Goal: Find specific page/section: Locate item on page

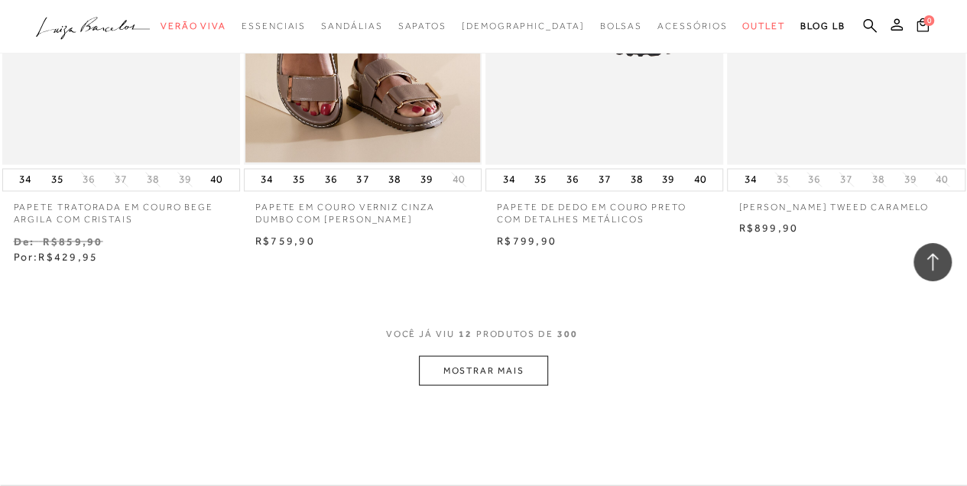
scroll to position [1273, 0]
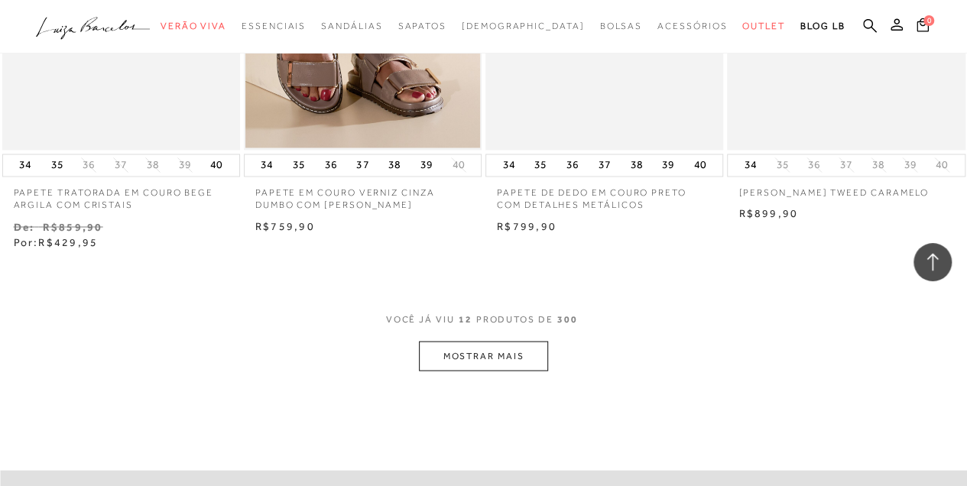
click at [509, 366] on button "MOSTRAR MAIS" at bounding box center [483, 356] width 128 height 30
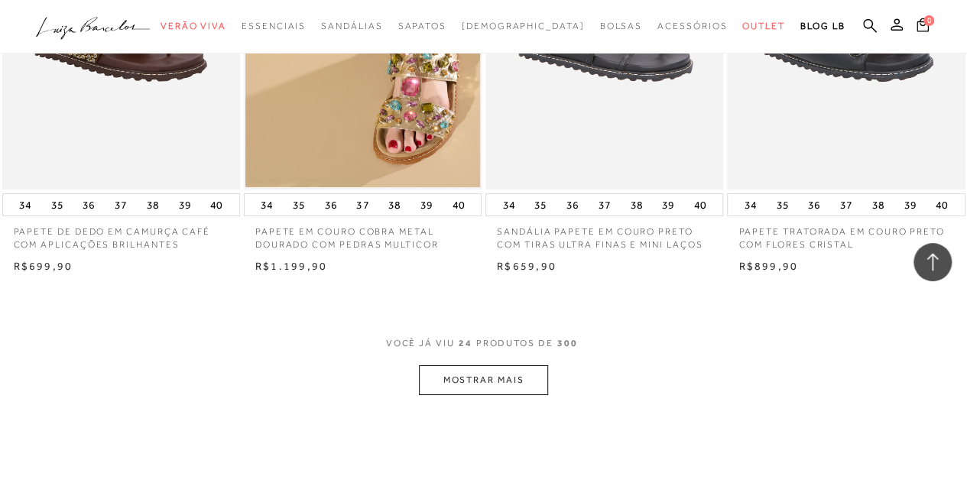
scroll to position [2649, 0]
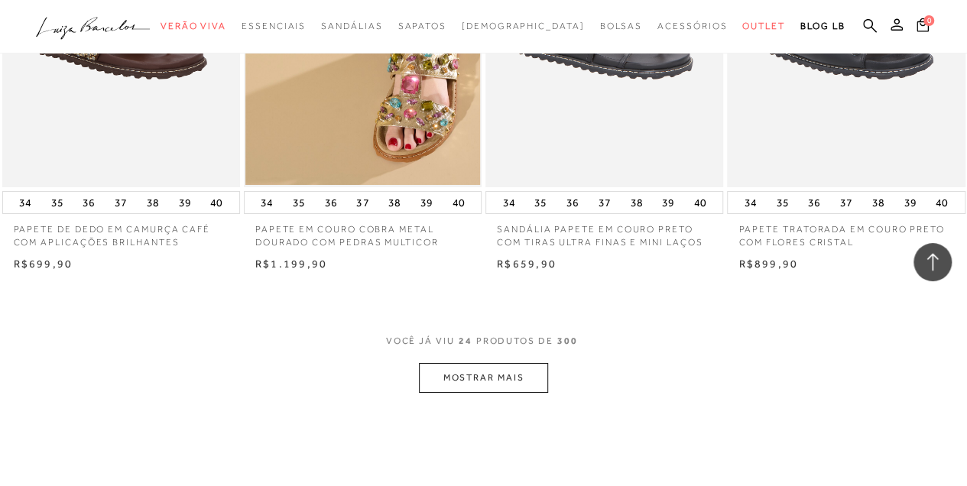
click at [509, 382] on button "MOSTRAR MAIS" at bounding box center [483, 378] width 128 height 30
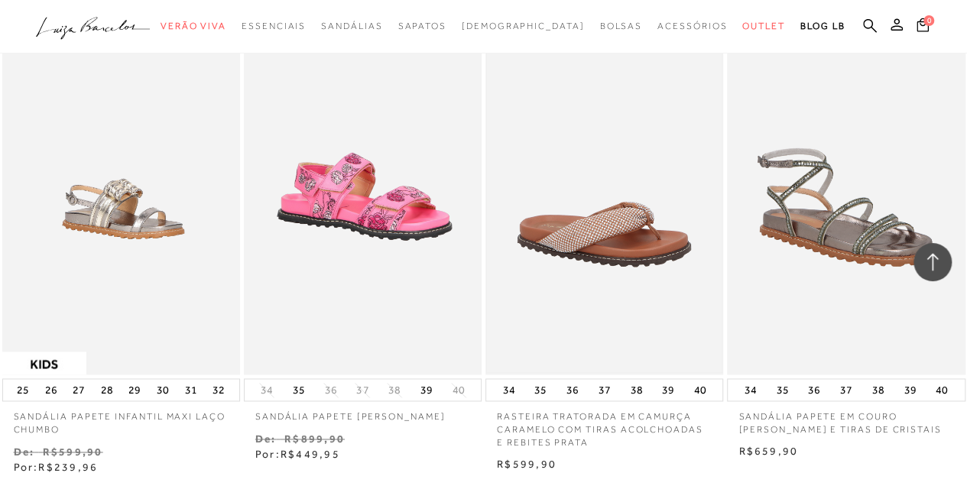
scroll to position [4025, 0]
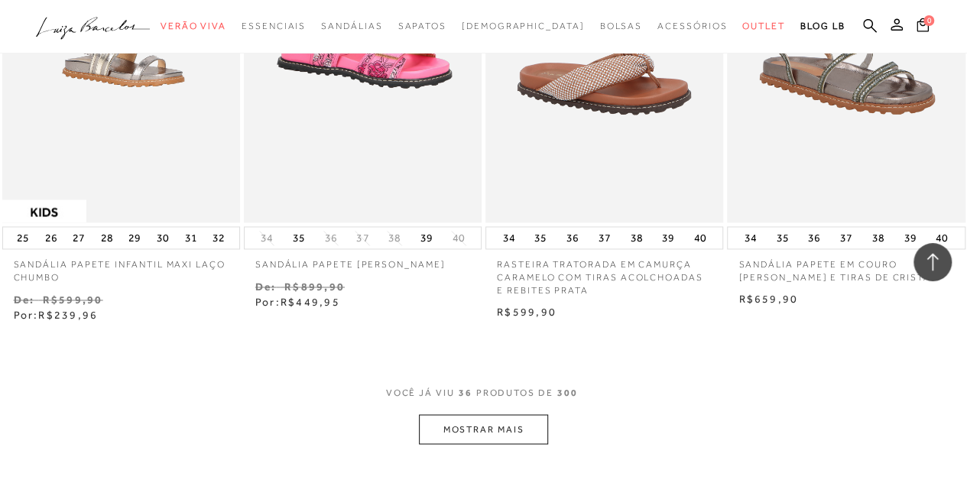
click at [527, 420] on button "MOSTRAR MAIS" at bounding box center [483, 429] width 128 height 30
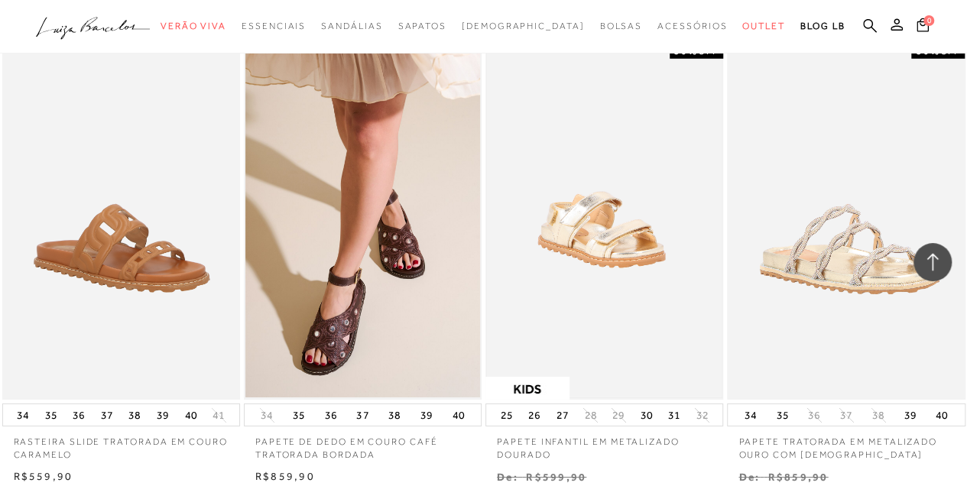
scroll to position [5299, 0]
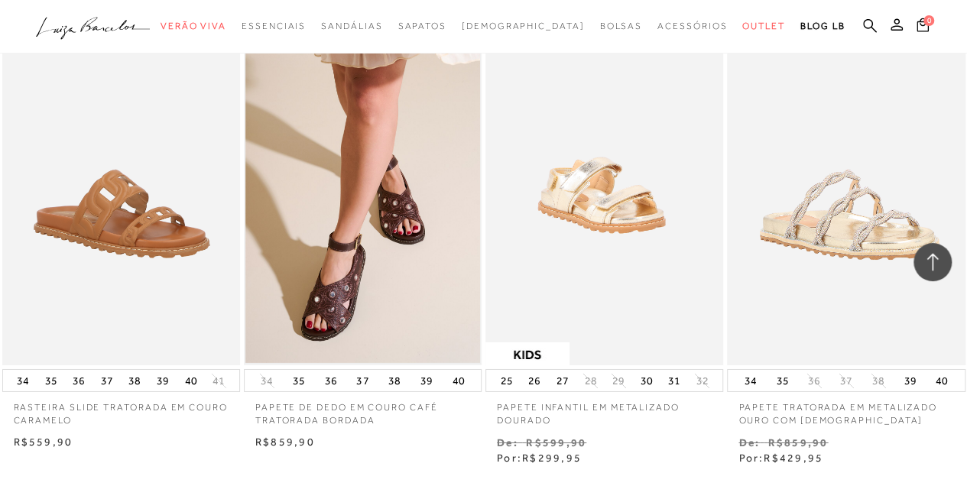
click at [375, 266] on img at bounding box center [362, 187] width 235 height 352
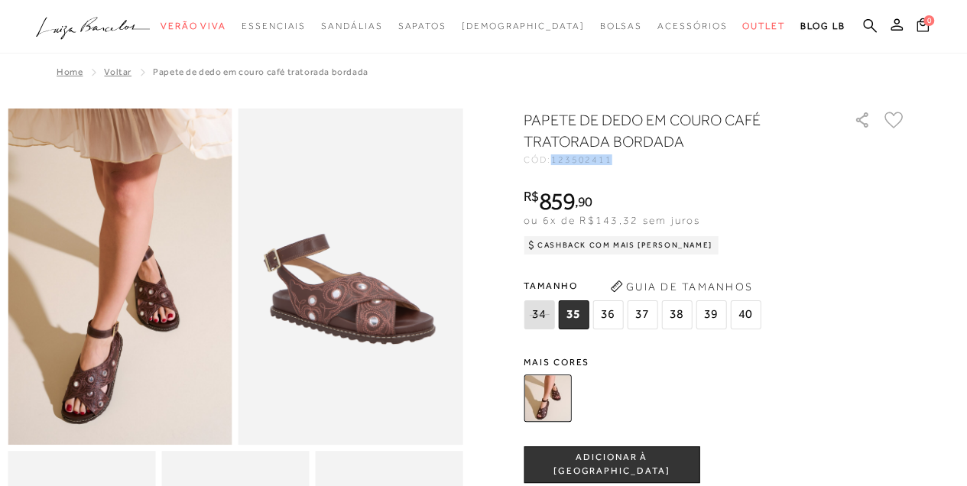
drag, startPoint x: 559, startPoint y: 157, endPoint x: 640, endPoint y: 161, distance: 81.9
click at [640, 161] on div "CÓD: 123502411" at bounding box center [677, 159] width 306 height 9
copy span "123502411"
